Goal: Task Accomplishment & Management: Use online tool/utility

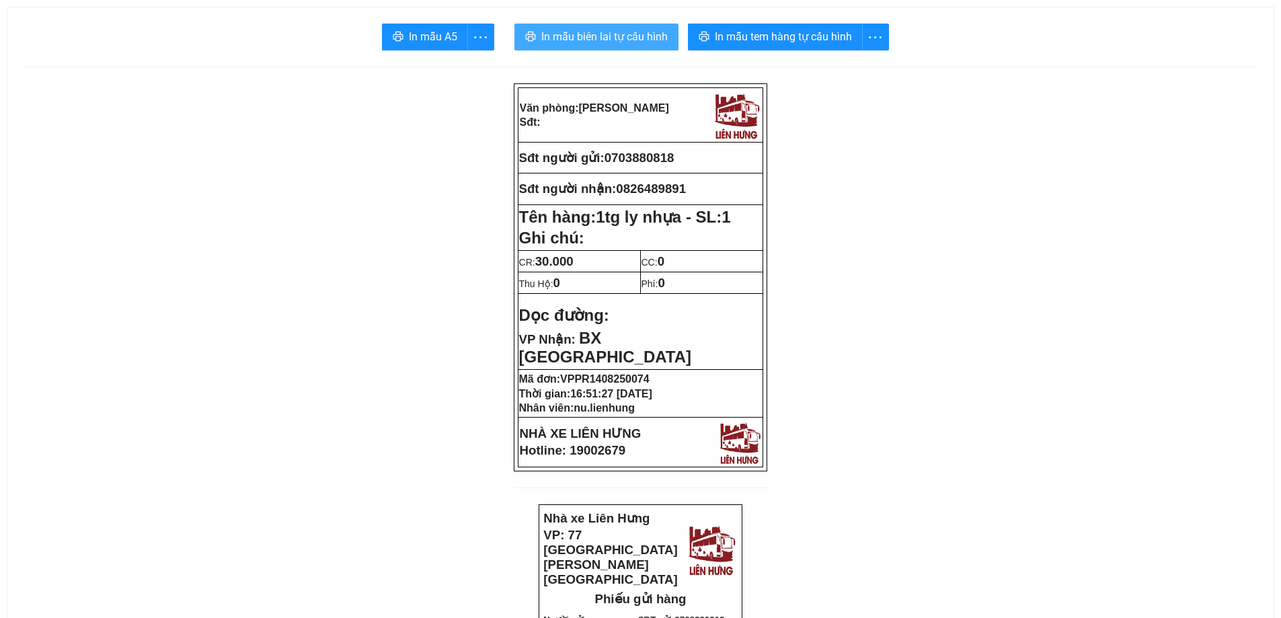
click at [627, 30] on span "In mẫu biên lai tự cấu hình" at bounding box center [604, 36] width 126 height 17
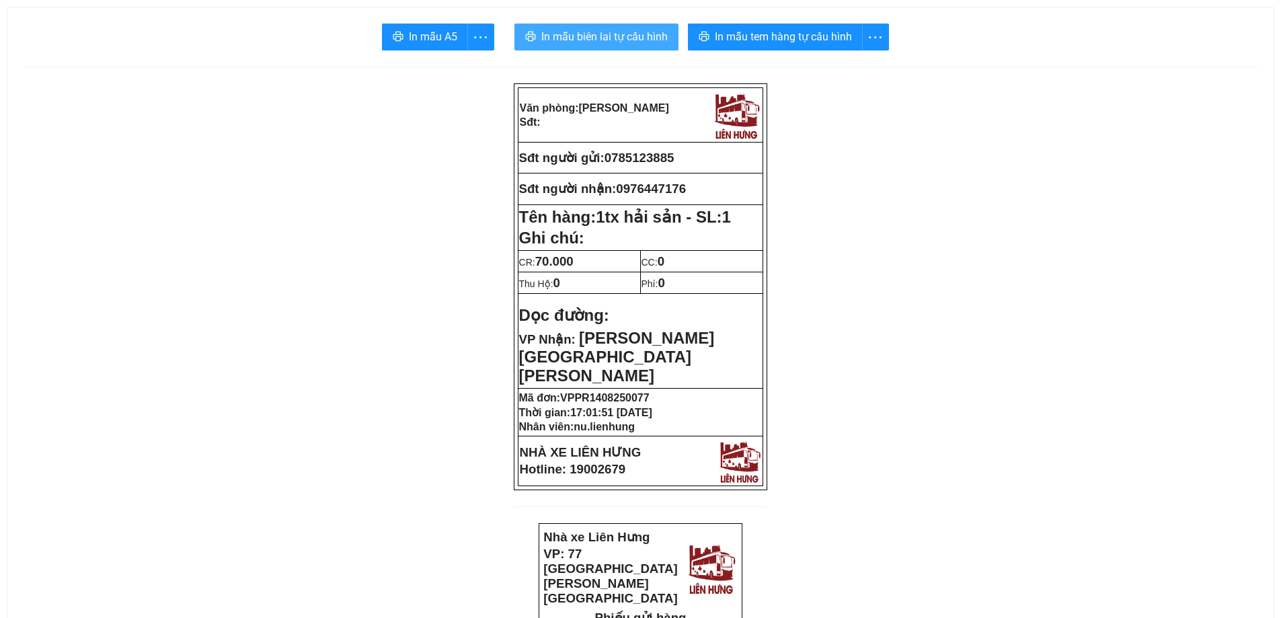
drag, startPoint x: 596, startPoint y: 34, endPoint x: 657, endPoint y: 87, distance: 80.6
click at [597, 34] on span "In mẫu biên lai tự cấu hình" at bounding box center [604, 36] width 126 height 17
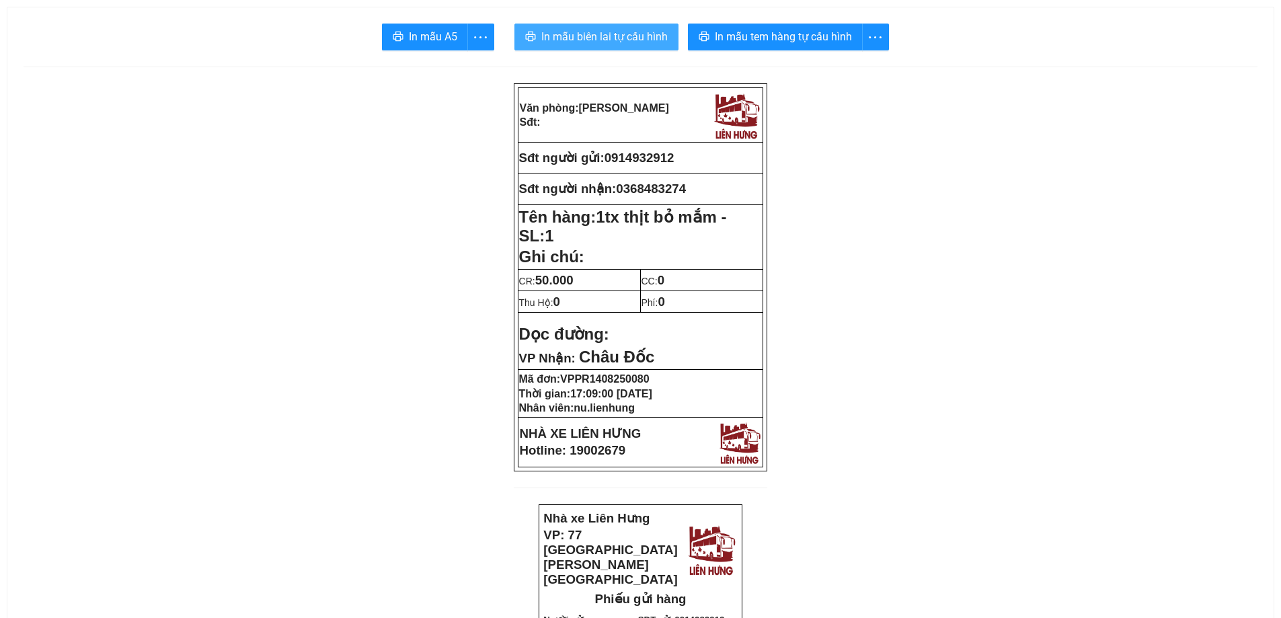
click at [578, 33] on span "In mẫu biên lai tự cấu hình" at bounding box center [604, 36] width 126 height 17
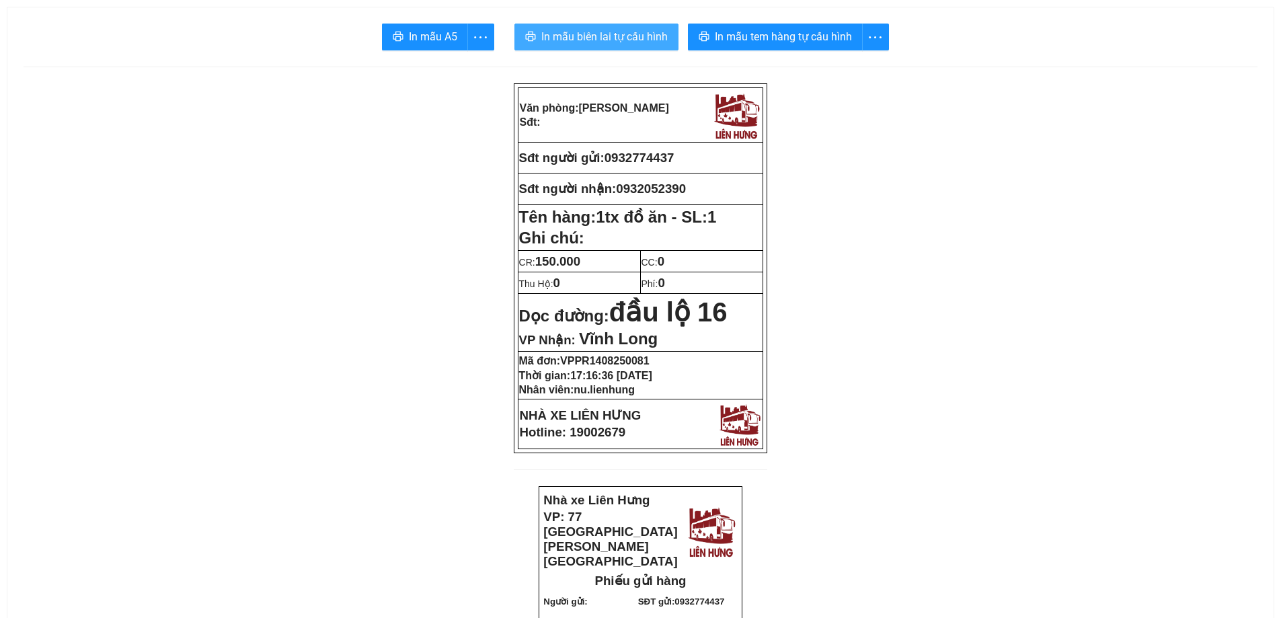
click at [566, 34] on span "In mẫu biên lai tự cấu hình" at bounding box center [604, 36] width 126 height 17
